Goal: Browse casually

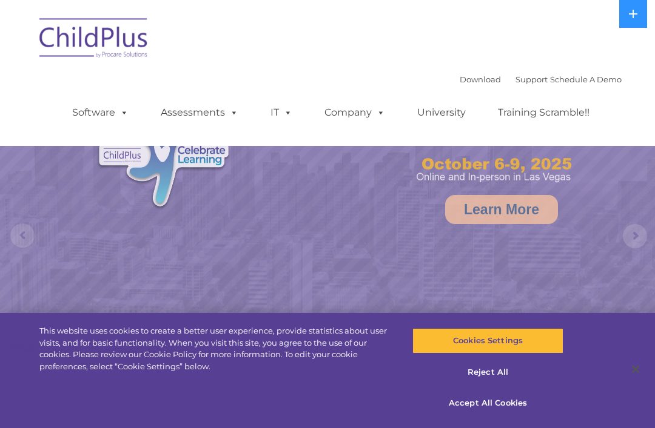
select select "MEDIUM"
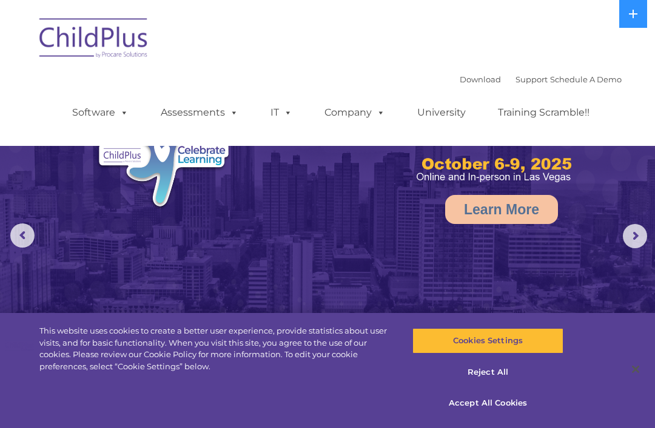
click at [628, 12] on icon at bounding box center [633, 14] width 10 height 10
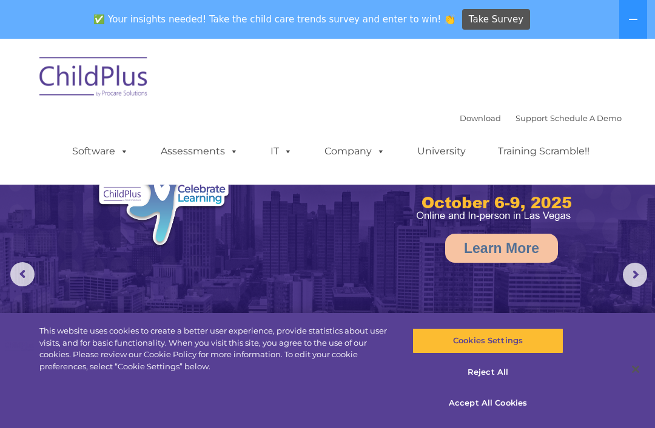
click at [636, 15] on icon at bounding box center [633, 20] width 10 height 10
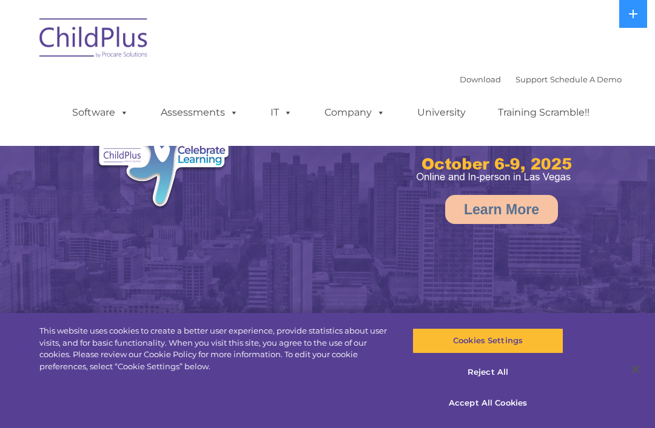
select select "MEDIUM"
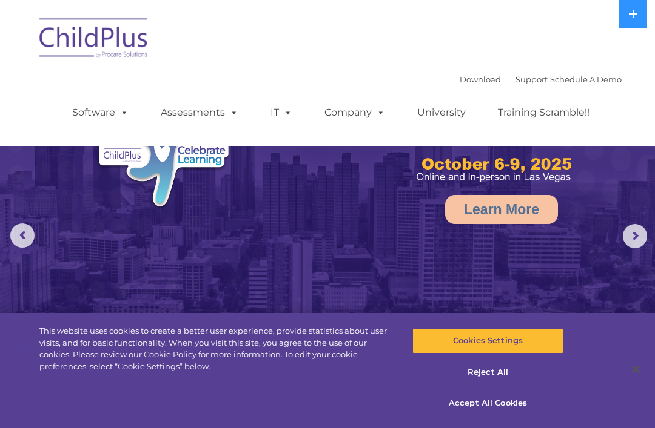
click at [228, 114] on span at bounding box center [231, 113] width 13 height 12
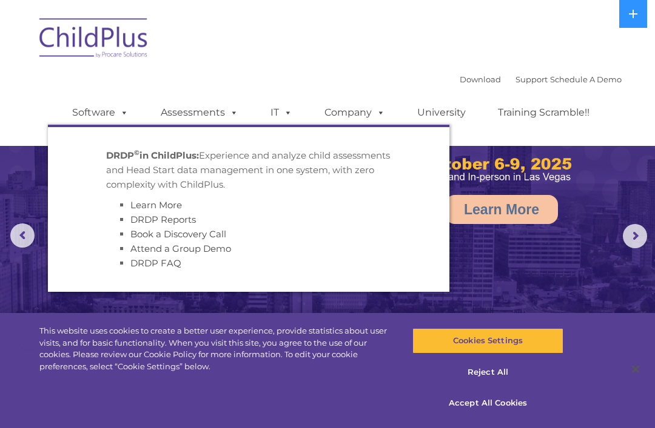
click at [251, 70] on div "Download Support | Schedule A Demo  MENU MENU Software ChildPlus: The original…" at bounding box center [334, 103] width 573 height 67
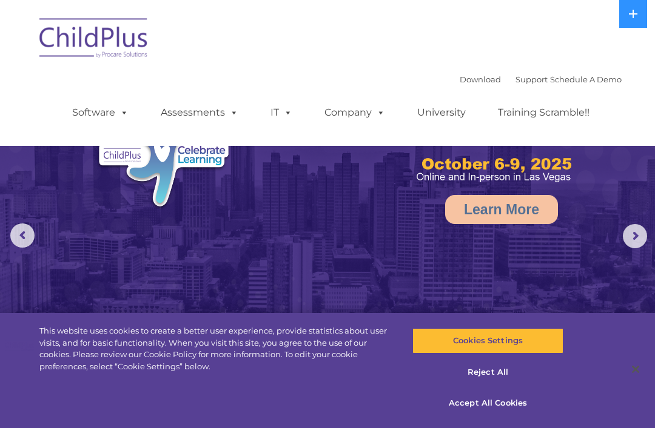
click at [107, 39] on img at bounding box center [93, 40] width 121 height 61
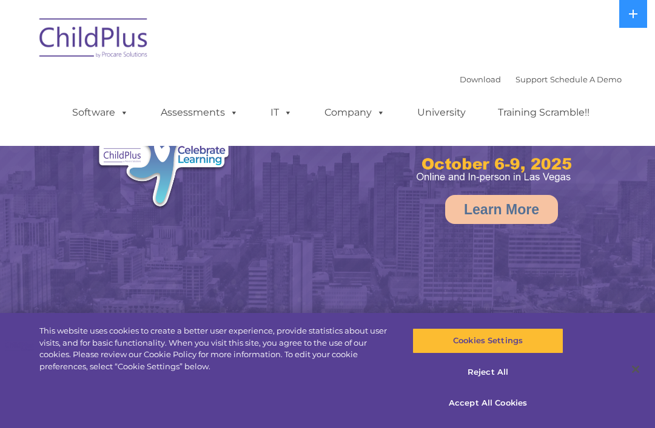
select select "MEDIUM"
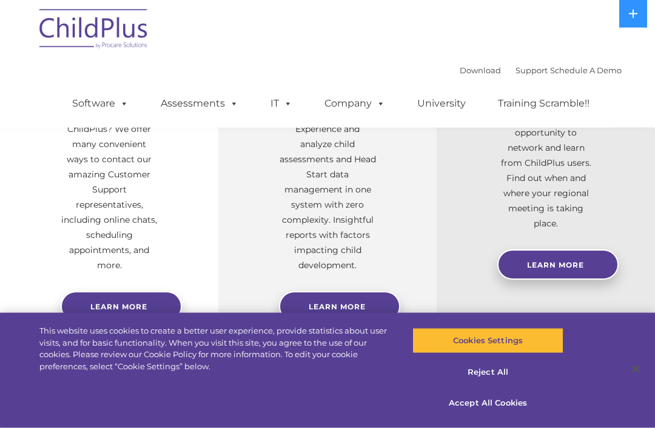
scroll to position [668, 0]
